Goal: Task Accomplishment & Management: Manage account settings

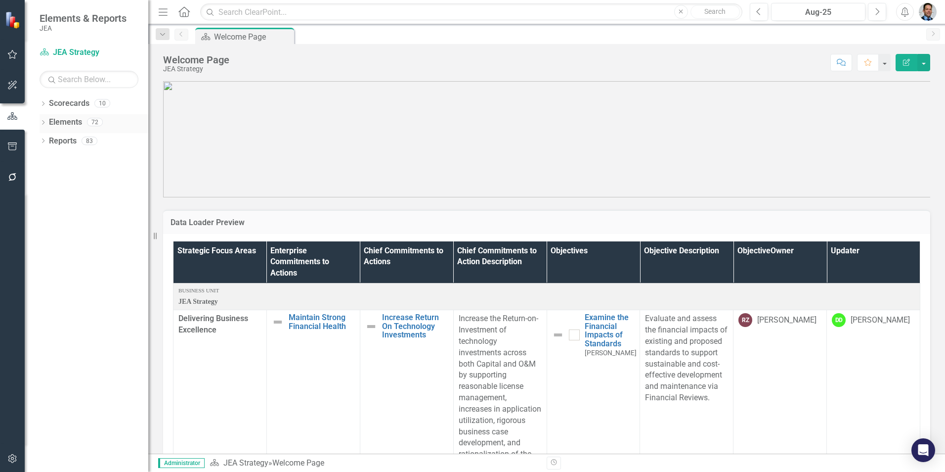
click at [61, 123] on link "Elements" at bounding box center [65, 122] width 33 height 11
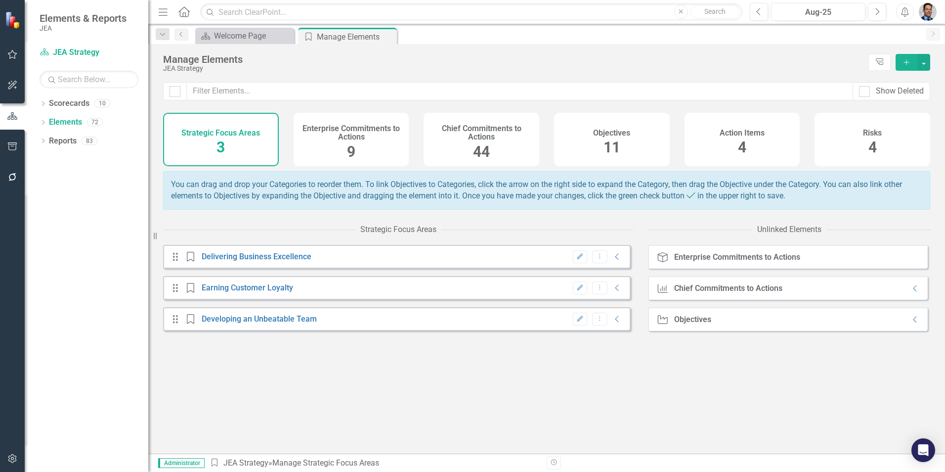
click at [478, 133] on h4 "Chief Commitments to Actions" at bounding box center [482, 132] width 104 height 17
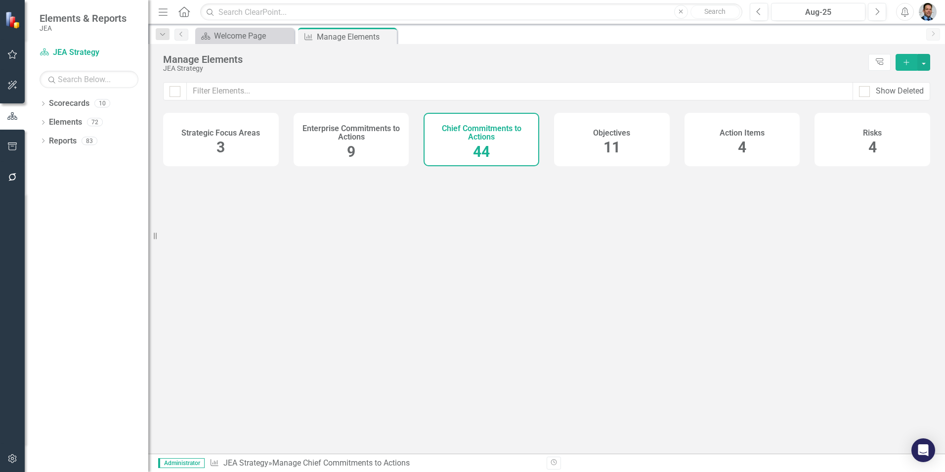
checkbox input "false"
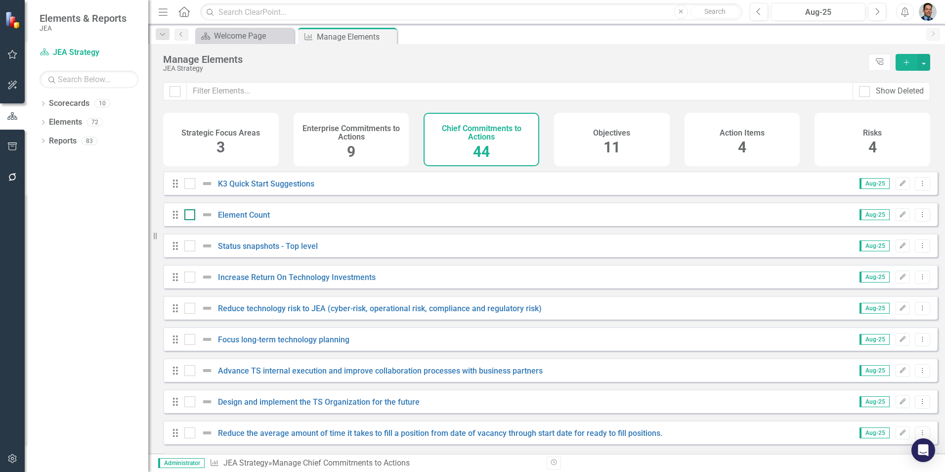
click at [186, 216] on input "checkbox" at bounding box center [187, 212] width 6 height 6
checkbox input "true"
click at [170, 90] on input "checkbox" at bounding box center [173, 89] width 6 height 6
checkbox input "true"
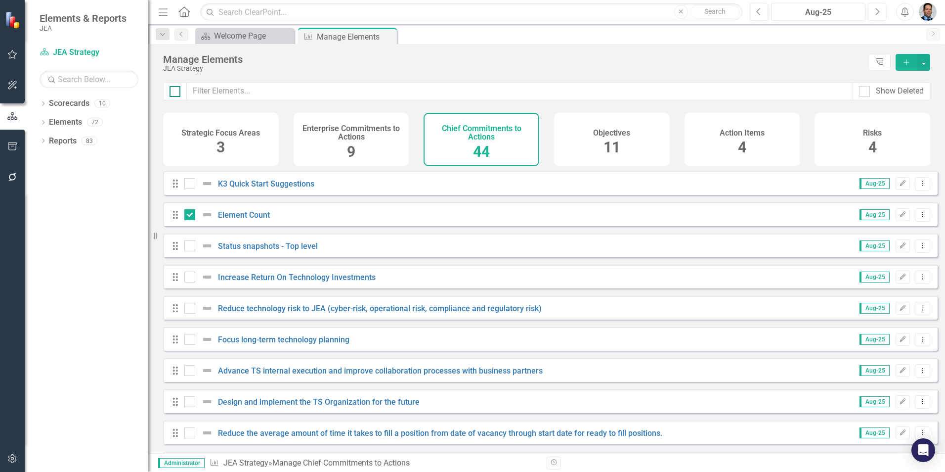
checkbox input "true"
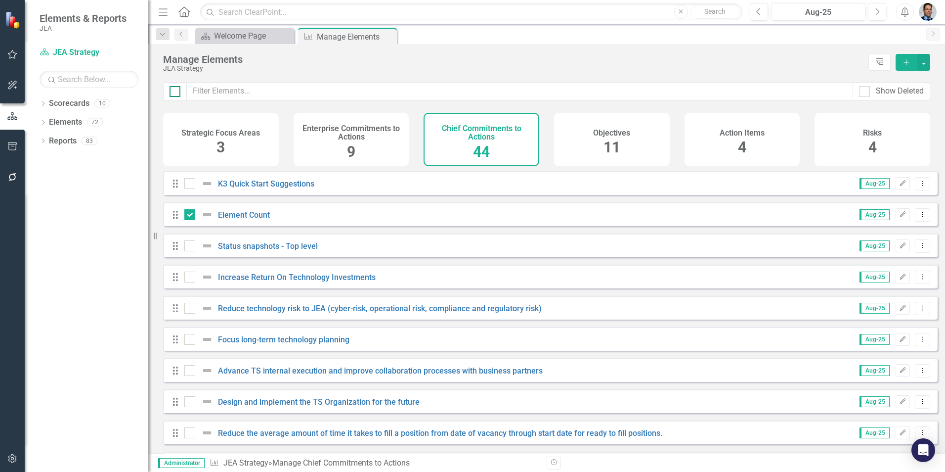
checkbox input "true"
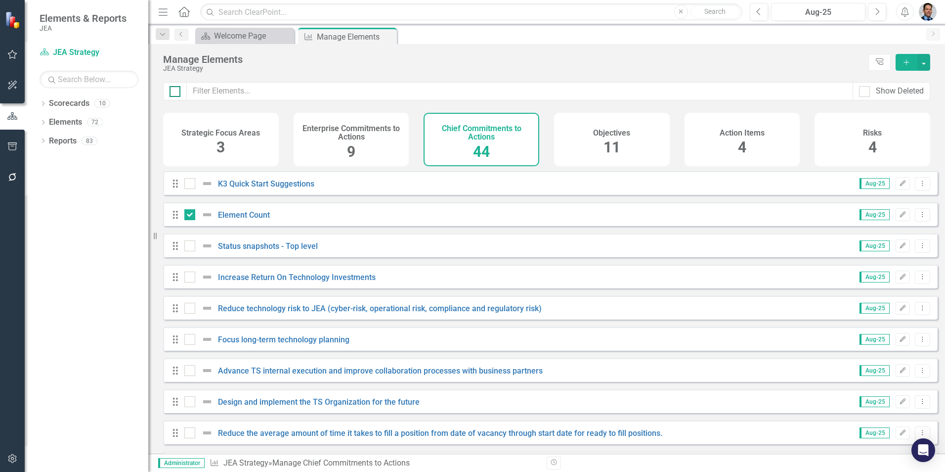
checkbox input "true"
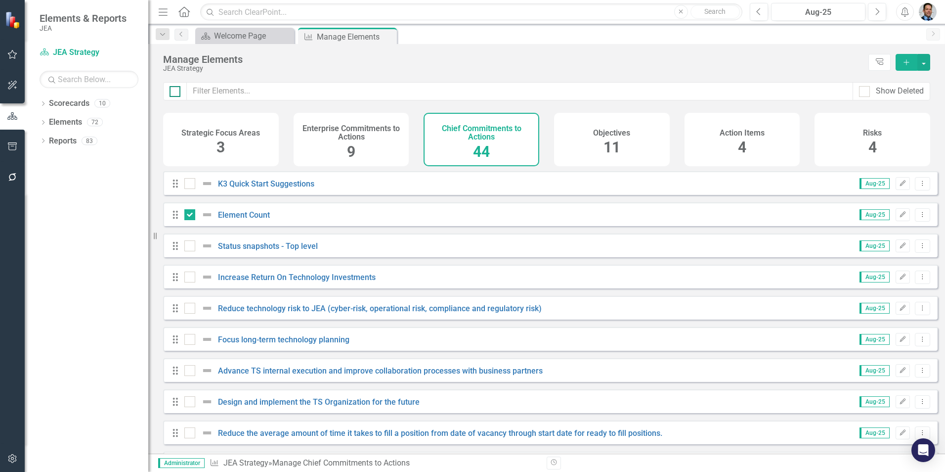
checkbox input "true"
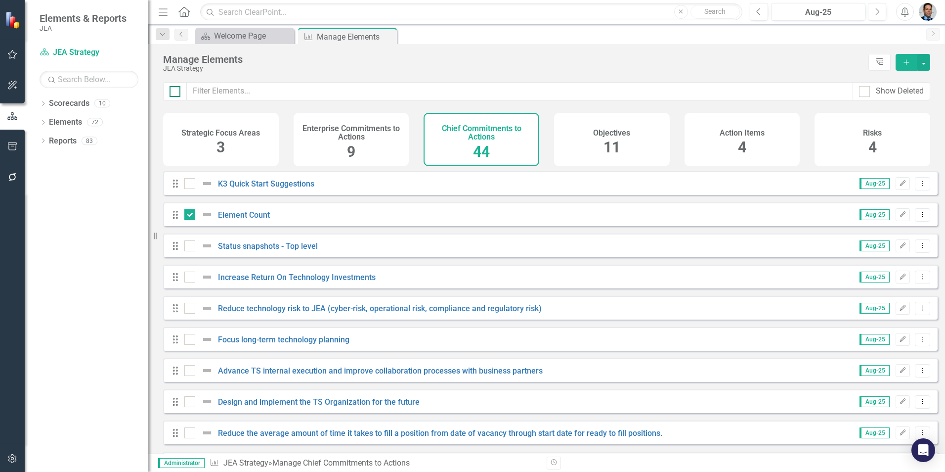
checkbox input "true"
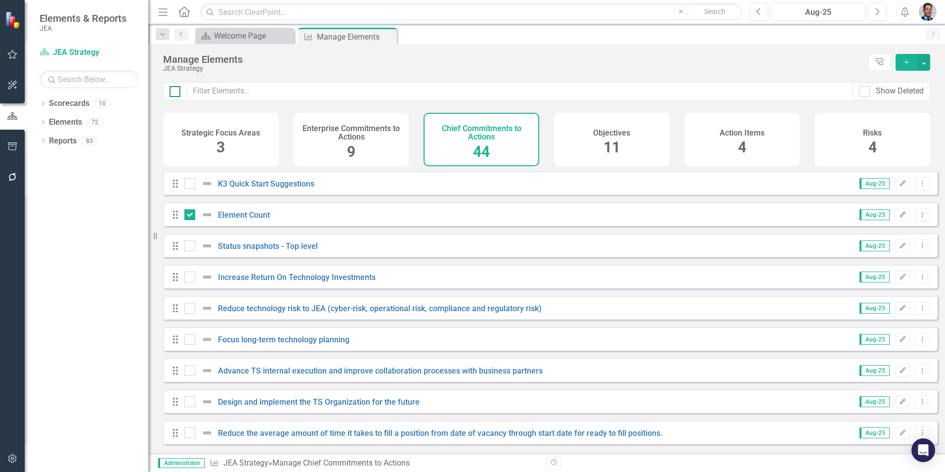
checkbox input "true"
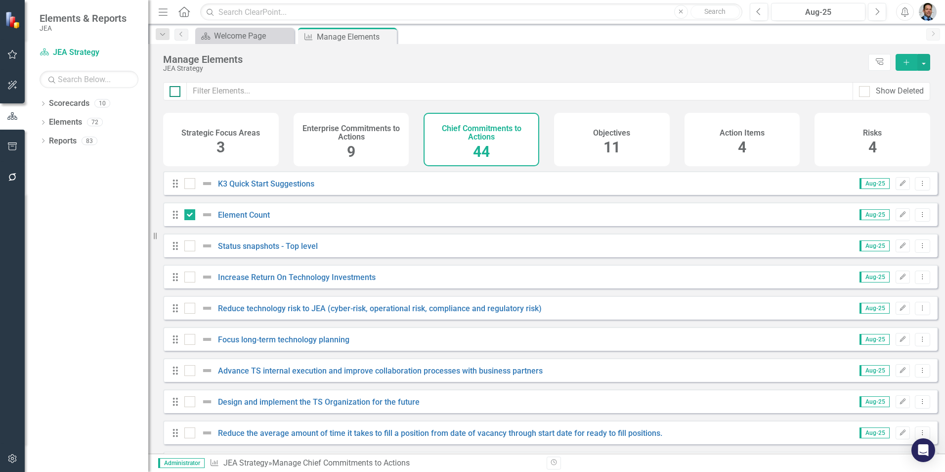
checkbox input "true"
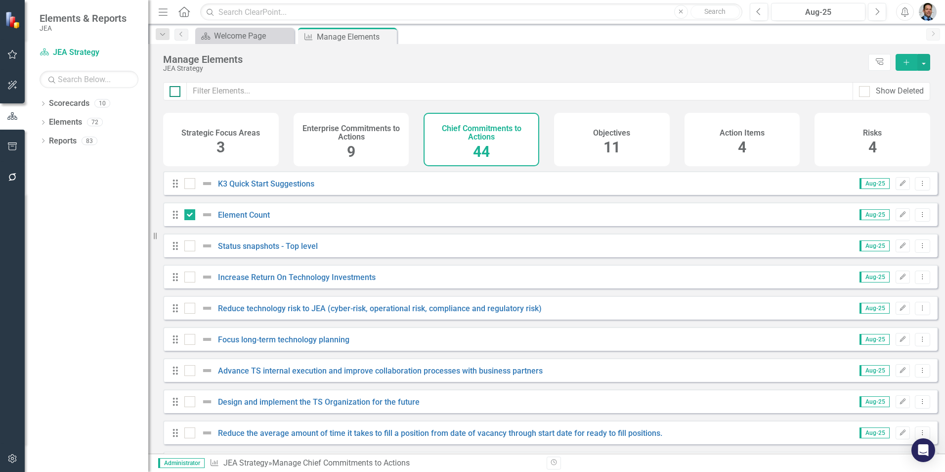
checkbox input "true"
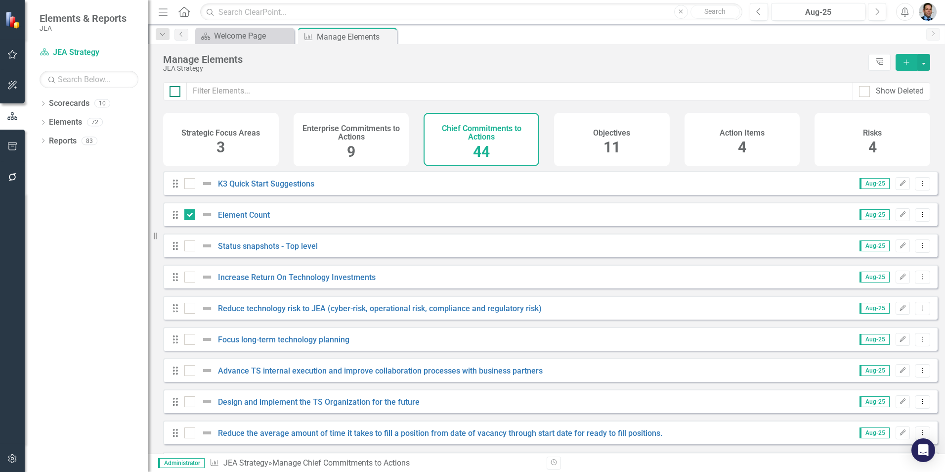
checkbox input "true"
click at [190, 184] on input "checkbox" at bounding box center [187, 181] width 6 height 6
checkbox input "false"
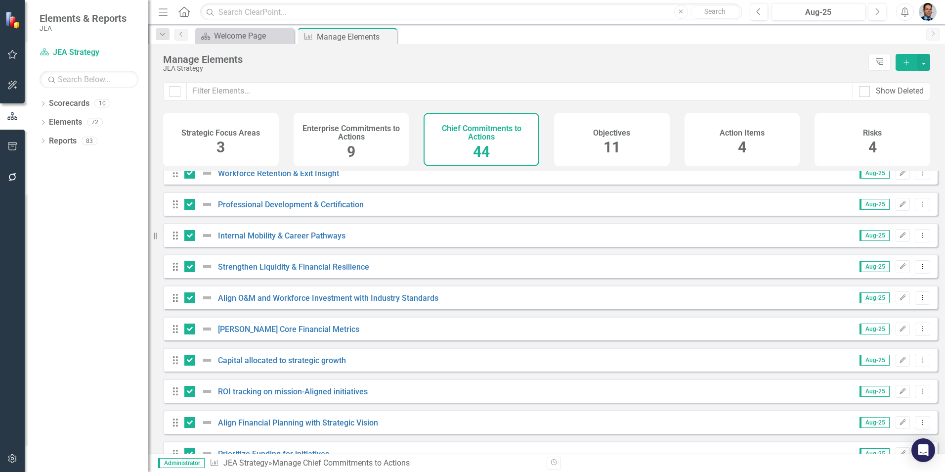
scroll to position [1096, 0]
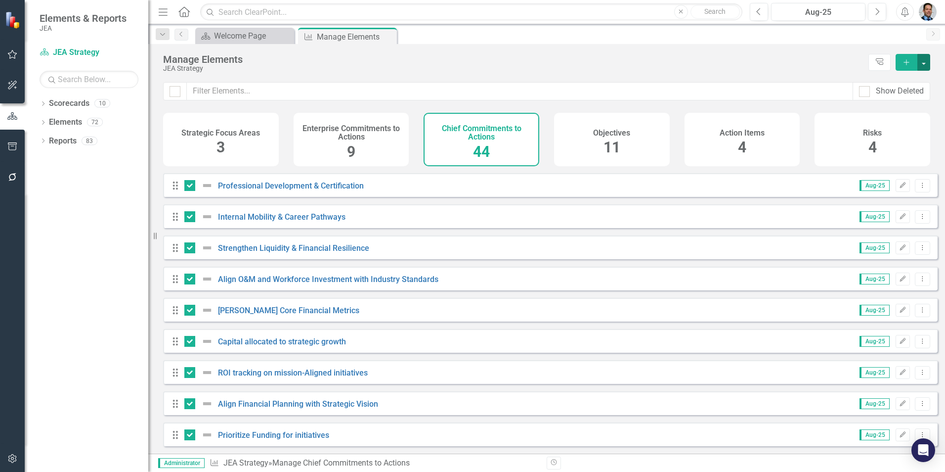
click at [925, 61] on button "button" at bounding box center [924, 62] width 13 height 17
click at [813, 138] on link "Trash Delete Multiple" at bounding box center [859, 135] width 142 height 18
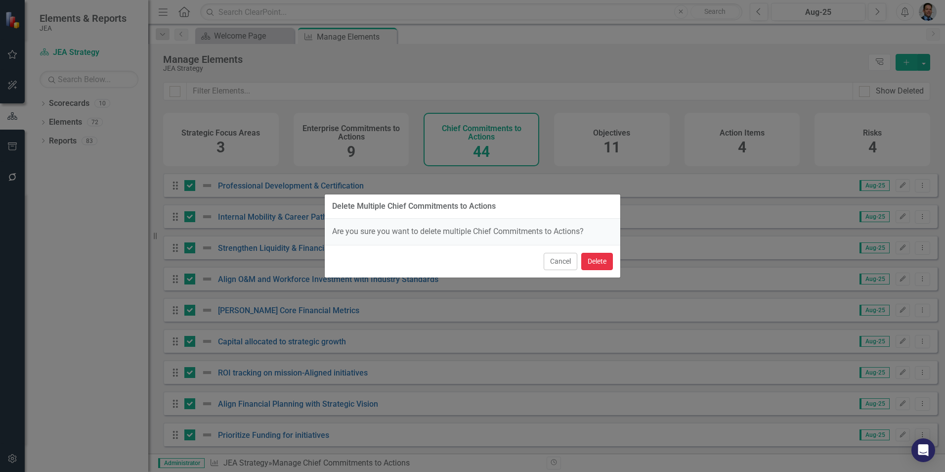
click at [598, 264] on button "Delete" at bounding box center [597, 261] width 32 height 17
checkbox input "false"
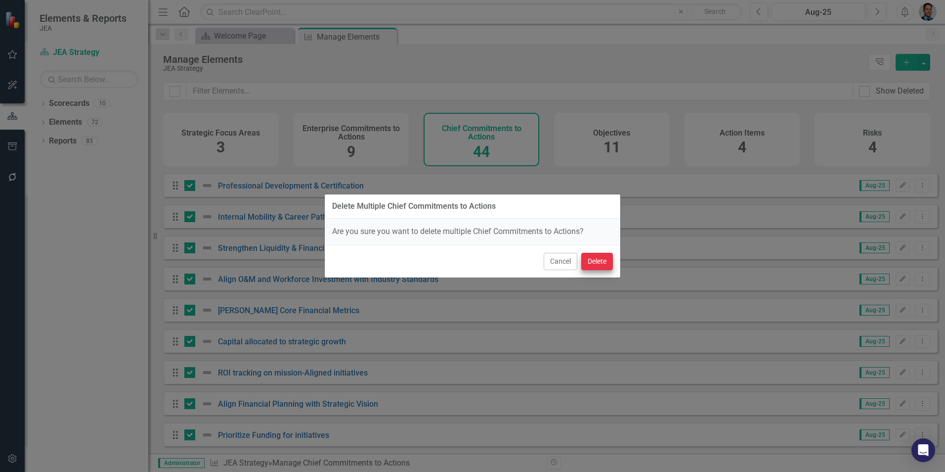
checkbox input "false"
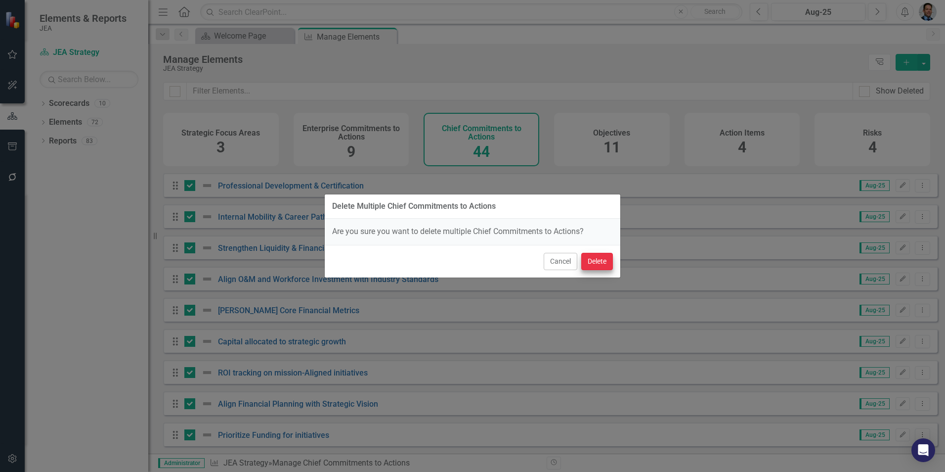
checkbox input "false"
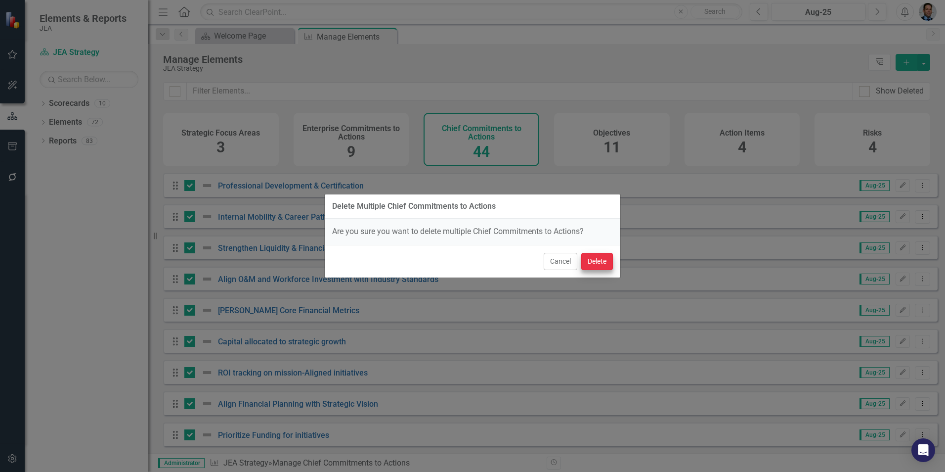
checkbox input "false"
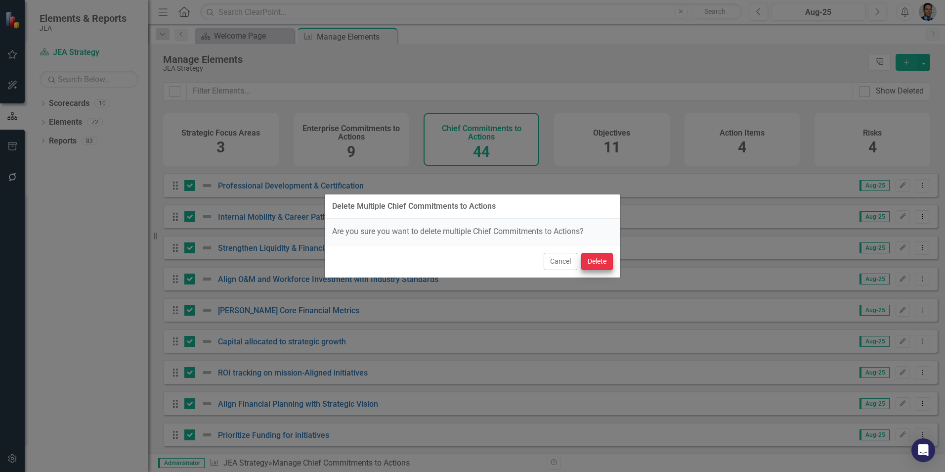
checkbox input "false"
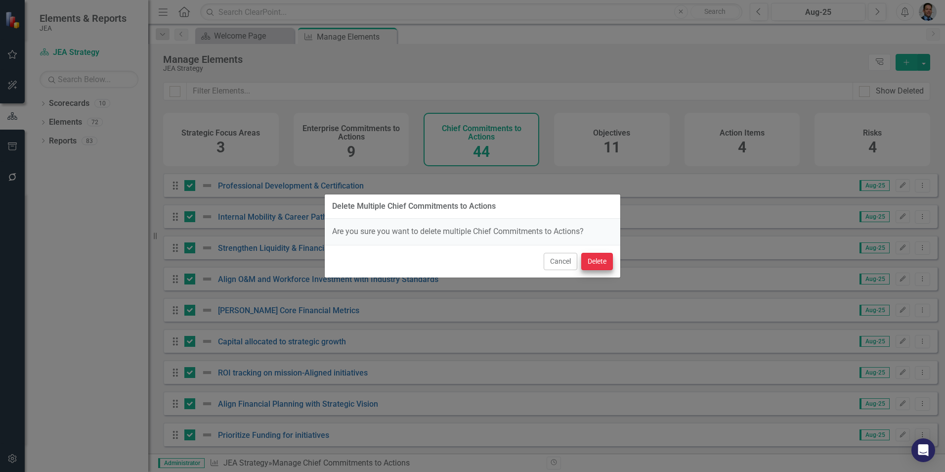
checkbox input "false"
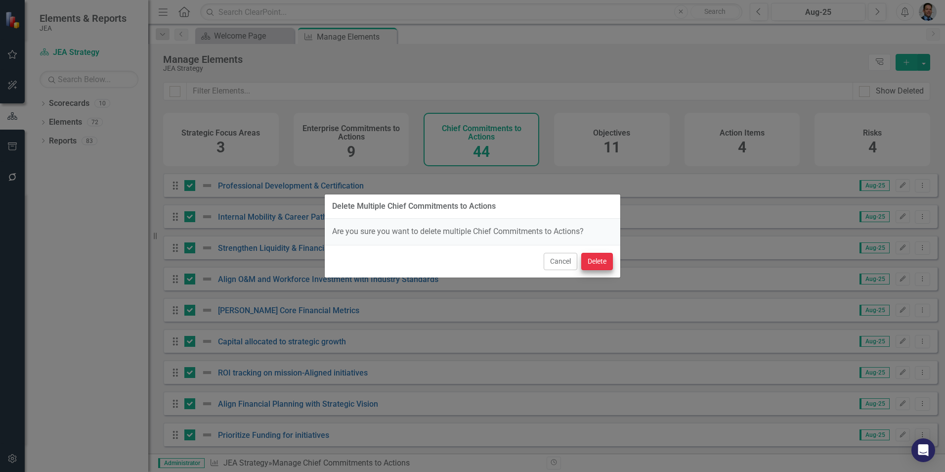
checkbox input "false"
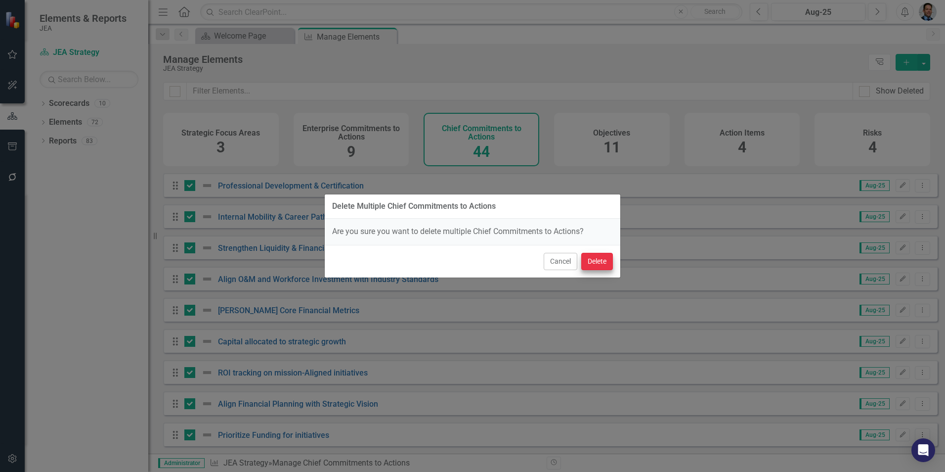
checkbox input "false"
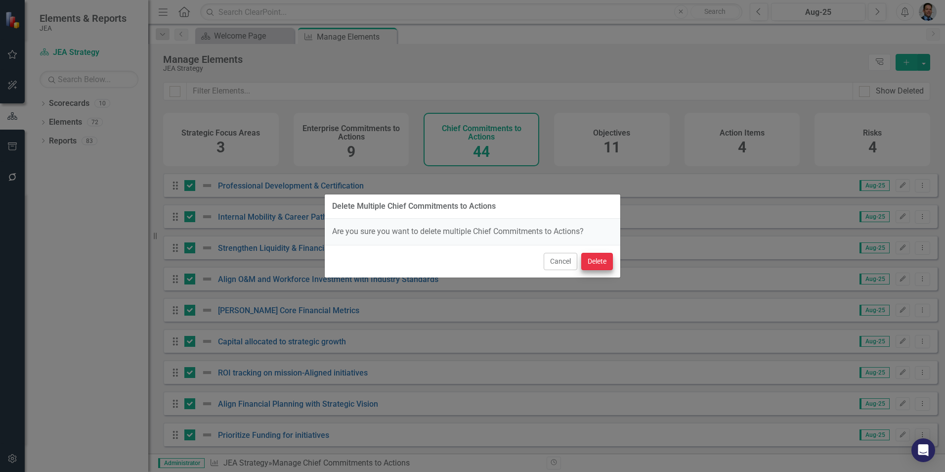
checkbox input "false"
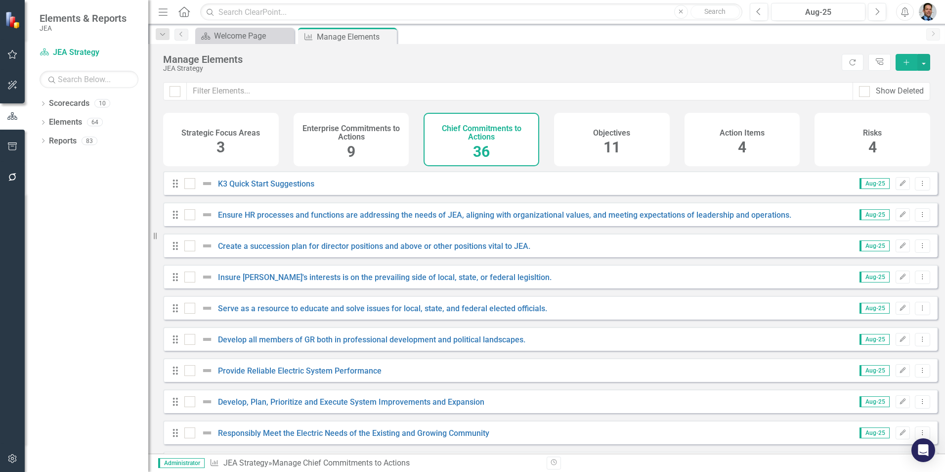
click at [621, 134] on h4 "Objectives" at bounding box center [611, 133] width 37 height 9
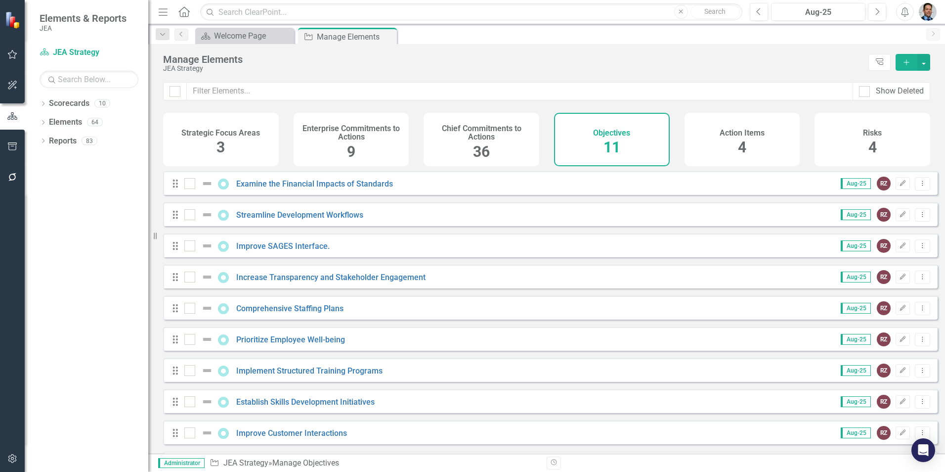
click at [492, 131] on h4 "Chief Commitments to Actions" at bounding box center [482, 132] width 104 height 17
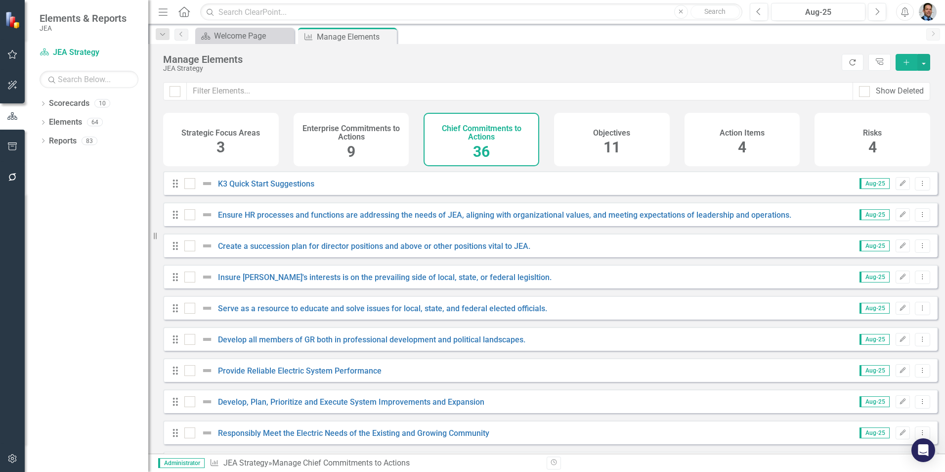
click at [851, 61] on icon "Refresh" at bounding box center [852, 62] width 9 height 7
